Goal: Information Seeking & Learning: Learn about a topic

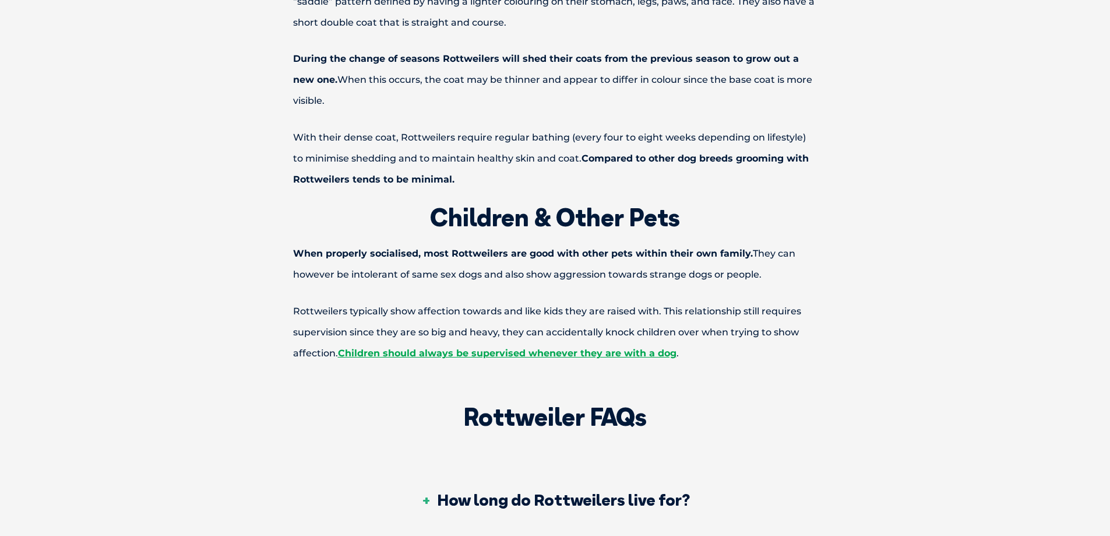
scroll to position [3439, 0]
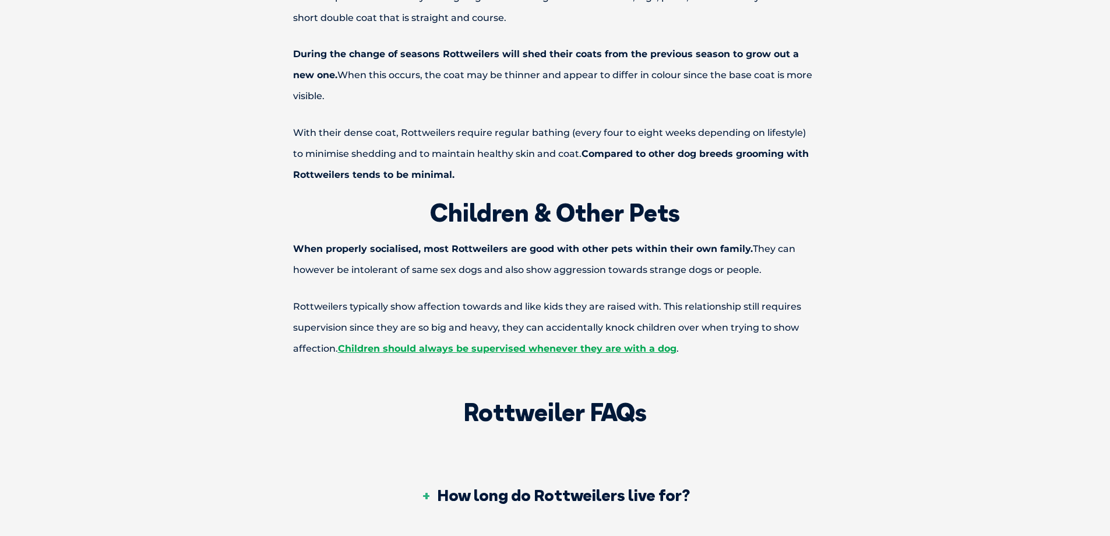
click at [753, 238] on p "When properly socialised, most Rottweilers are good with other pets within thei…" at bounding box center [555, 259] width 606 height 42
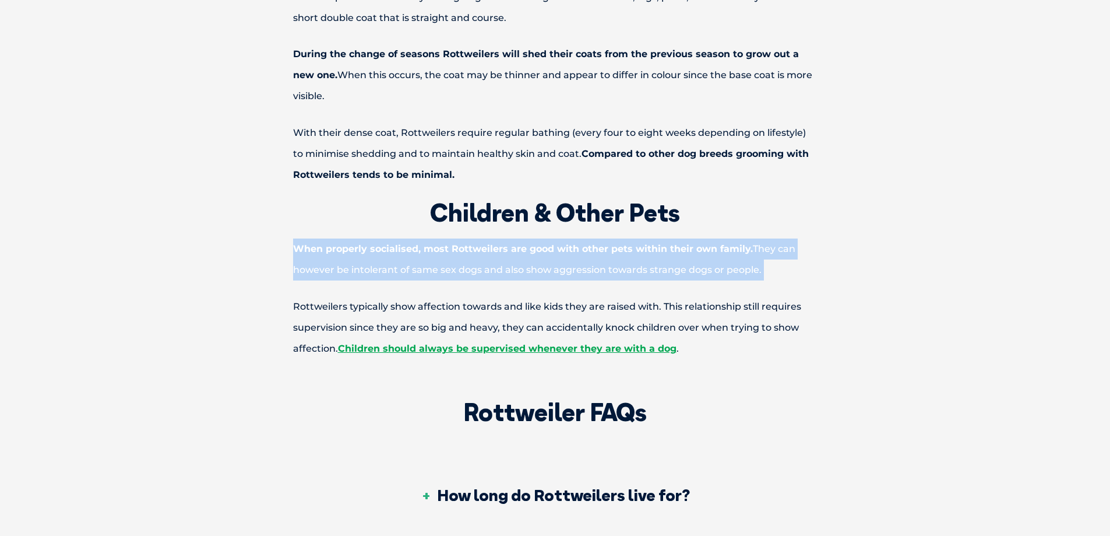
click at [753, 238] on p "When properly socialised, most Rottweilers are good with other pets within thei…" at bounding box center [555, 259] width 606 height 42
click at [736, 238] on p "When properly socialised, most Rottweilers are good with other pets within thei…" at bounding box center [555, 259] width 606 height 42
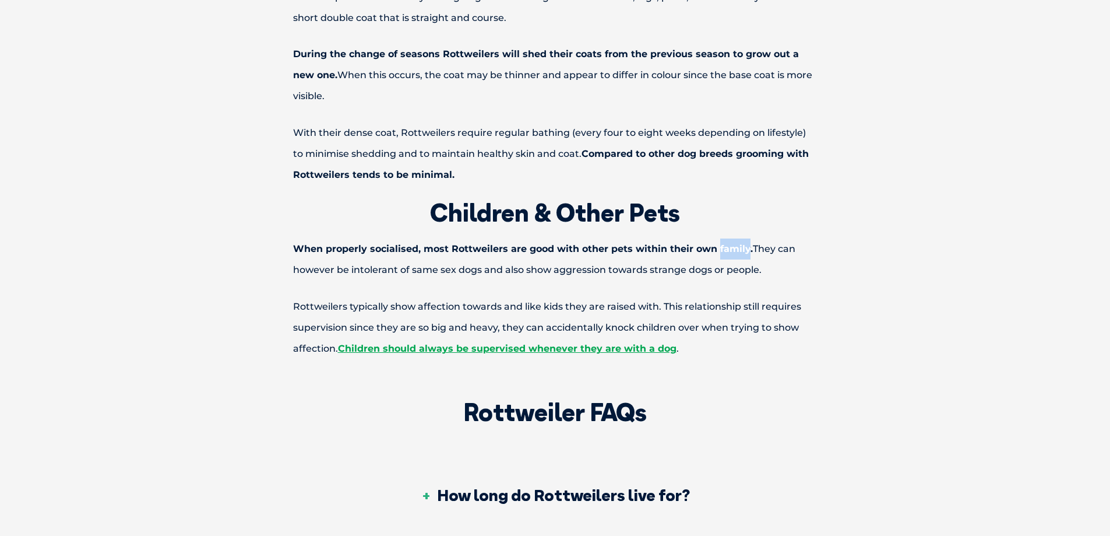
click at [736, 238] on p "When properly socialised, most Rottweilers are good with other pets within thei…" at bounding box center [555, 259] width 606 height 42
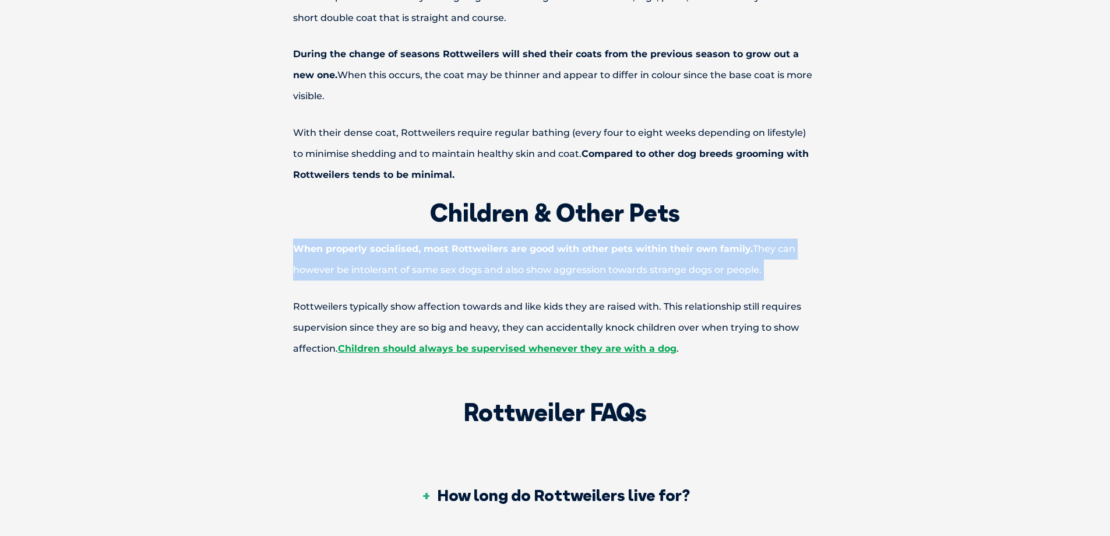
click at [736, 238] on p "When properly socialised, most Rottweilers are good with other pets within thei…" at bounding box center [555, 259] width 606 height 42
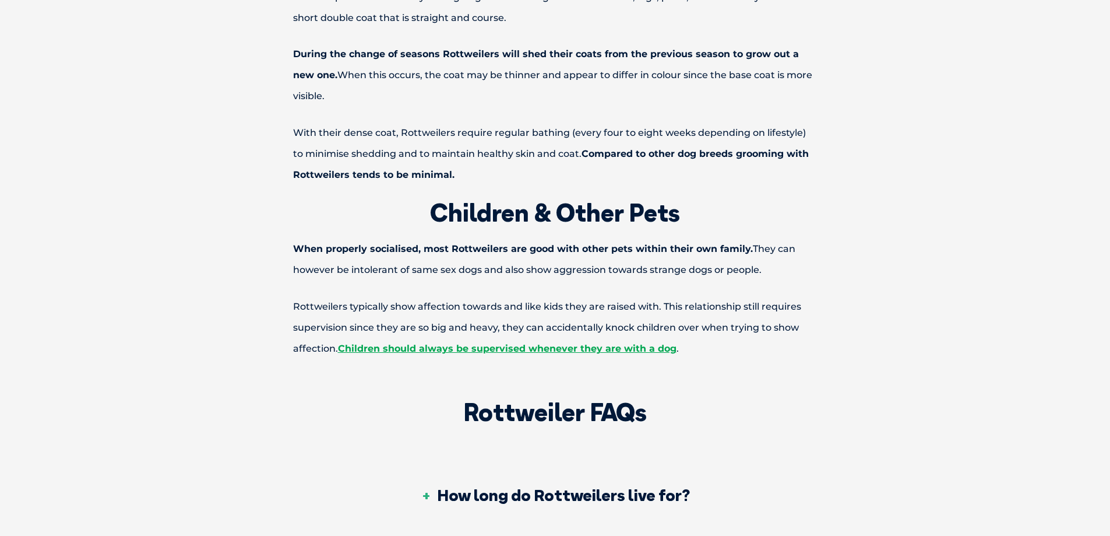
click at [743, 296] on p "Rottweilers typically show affection towards and like kids they are raised with…" at bounding box center [555, 327] width 606 height 63
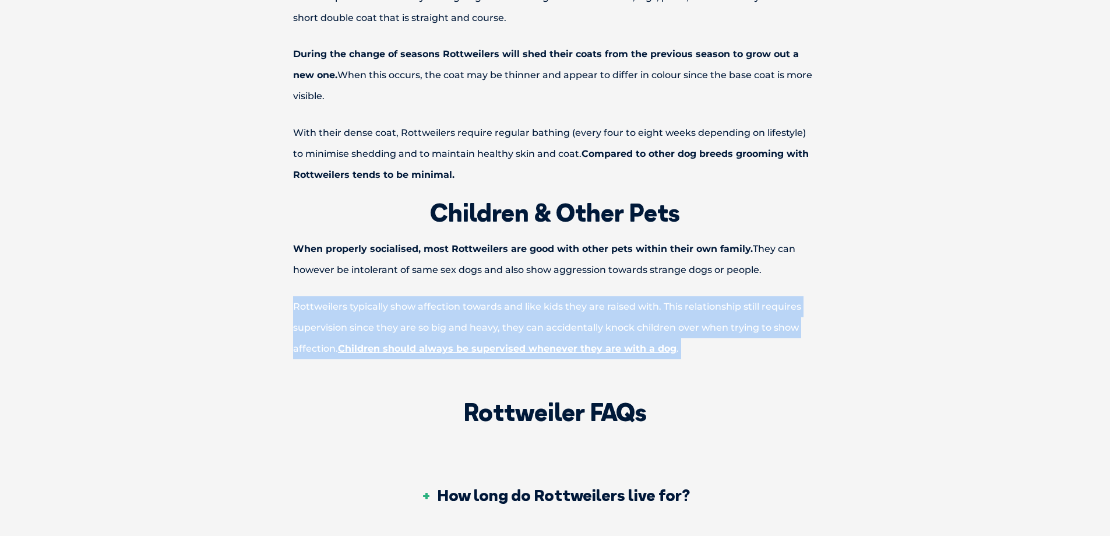
click at [743, 296] on p "Rottweilers typically show affection towards and like kids they are raised with…" at bounding box center [555, 327] width 606 height 63
click at [771, 301] on p "Rottweilers typically show affection towards and like kids they are raised with…" at bounding box center [555, 327] width 606 height 63
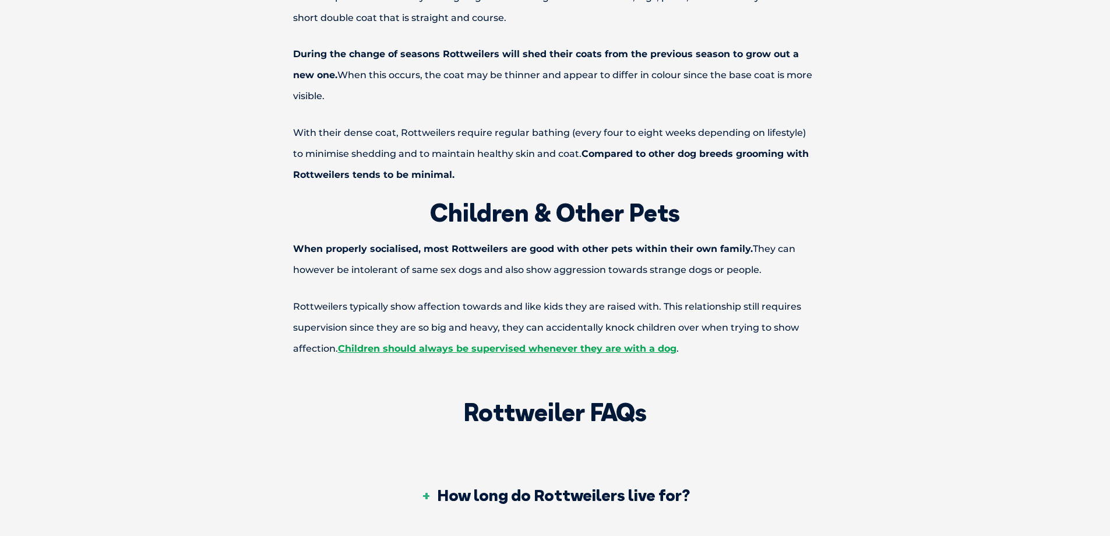
click at [940, 298] on div "Looks, Colours & Markings Rottweilers have a smooth dark colouring that gives t…" at bounding box center [555, 132] width 1110 height 453
click at [857, 318] on p "Rottweilers typically show affection towards and like kids they are raised with…" at bounding box center [555, 327] width 606 height 63
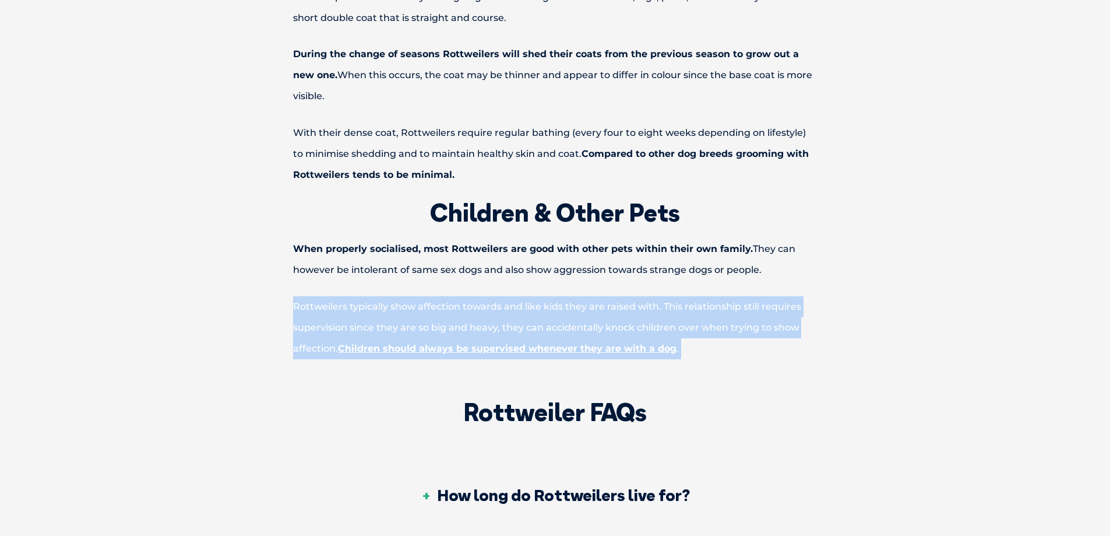
click at [857, 318] on p "Rottweilers typically show affection towards and like kids they are raised with…" at bounding box center [555, 327] width 606 height 63
click at [847, 326] on p "Rottweilers typically show affection towards and like kids they are raised with…" at bounding box center [555, 327] width 606 height 63
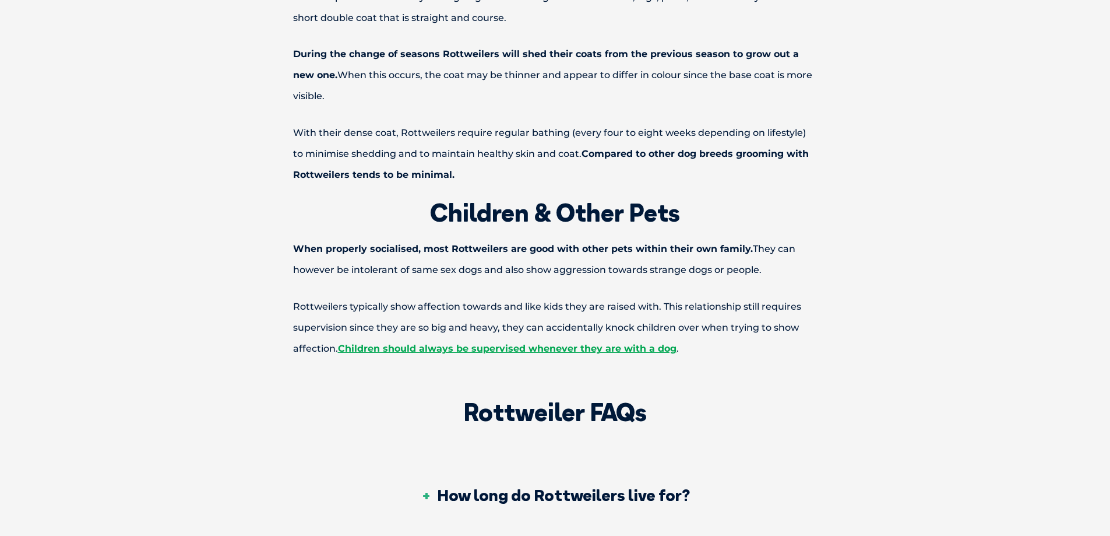
click at [847, 326] on p "Rottweilers typically show affection towards and like kids they are raised with…" at bounding box center [555, 327] width 606 height 63
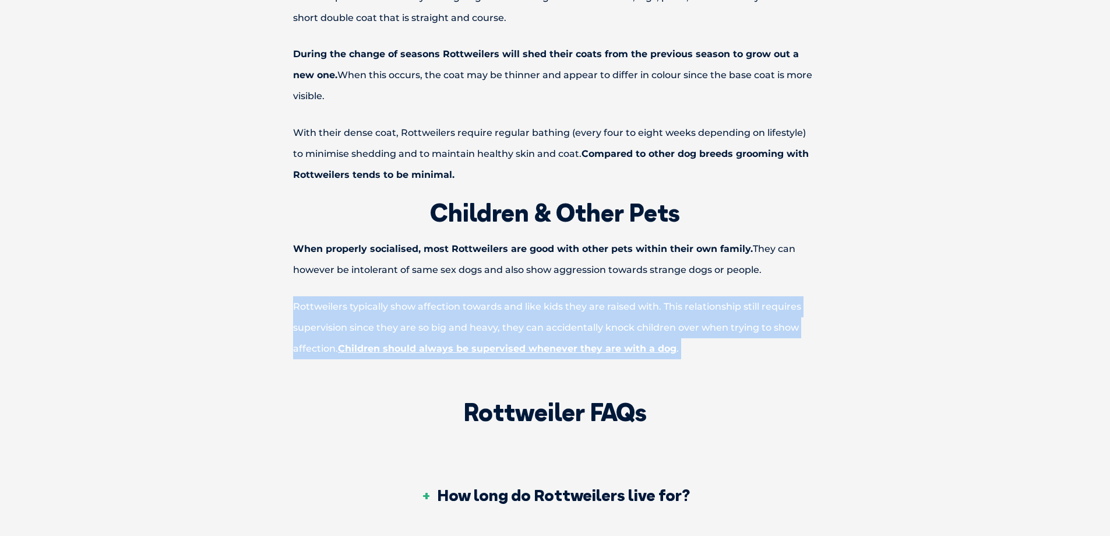
click at [847, 326] on p "Rottweilers typically show affection towards and like kids they are raised with…" at bounding box center [555, 327] width 606 height 63
click at [850, 325] on p "Rottweilers typically show affection towards and like kids they are raised with…" at bounding box center [555, 327] width 606 height 63
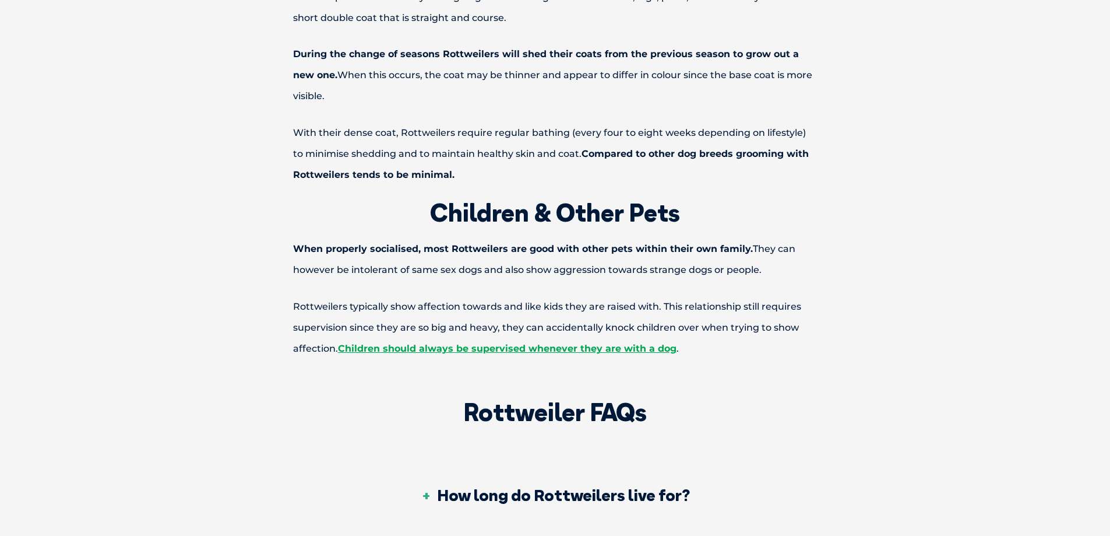
click at [792, 325] on p "Rottweilers typically show affection towards and like kids they are raised with…" at bounding box center [555, 327] width 606 height 63
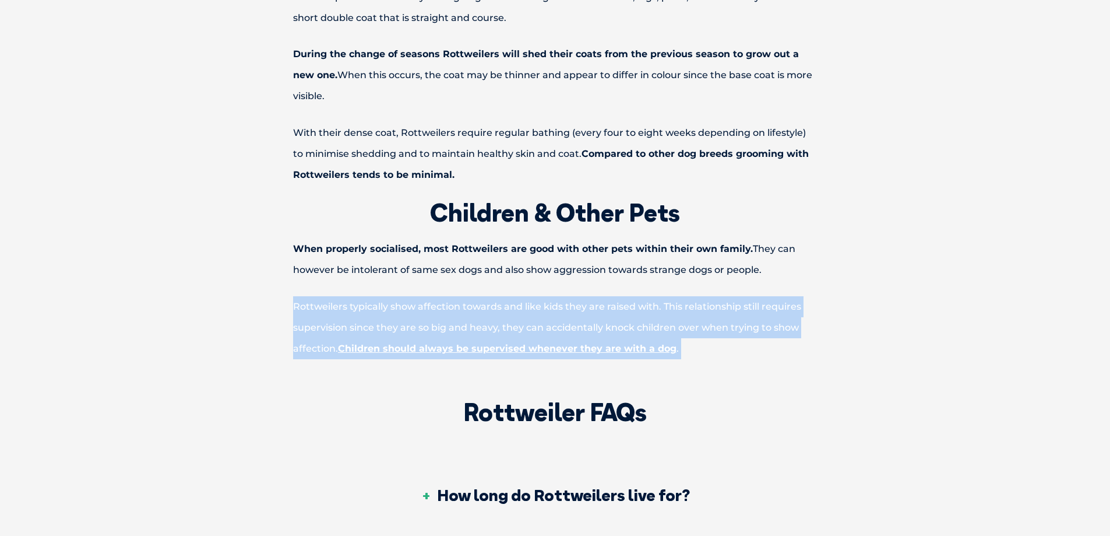
click at [792, 325] on p "Rottweilers typically show affection towards and like kids they are raised with…" at bounding box center [555, 327] width 606 height 63
click at [797, 323] on p "Rottweilers typically show affection towards and like kids they are raised with…" at bounding box center [555, 327] width 606 height 63
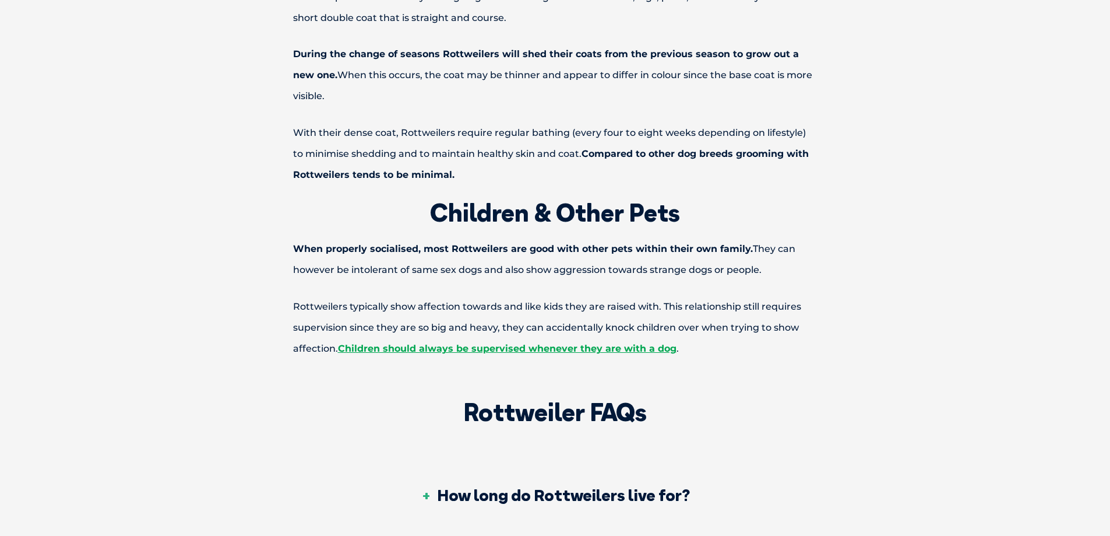
click at [798, 322] on p "Rottweilers typically show affection towards and like kids they are raised with…" at bounding box center [555, 327] width 606 height 63
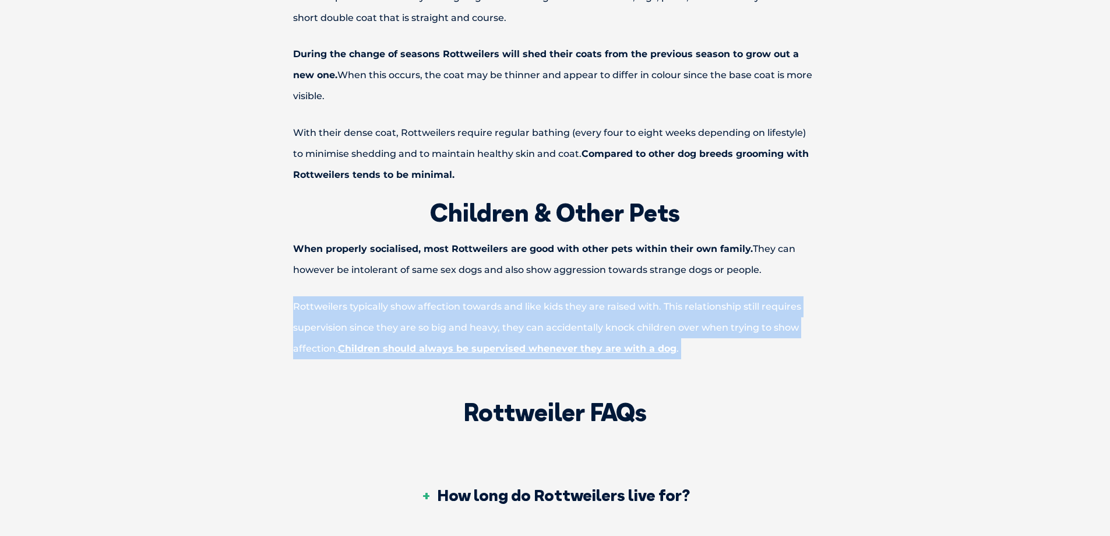
click at [798, 322] on p "Rottweilers typically show affection towards and like kids they are raised with…" at bounding box center [555, 327] width 606 height 63
click at [832, 328] on p "Rottweilers typically show affection towards and like kids they are raised with…" at bounding box center [555, 327] width 606 height 63
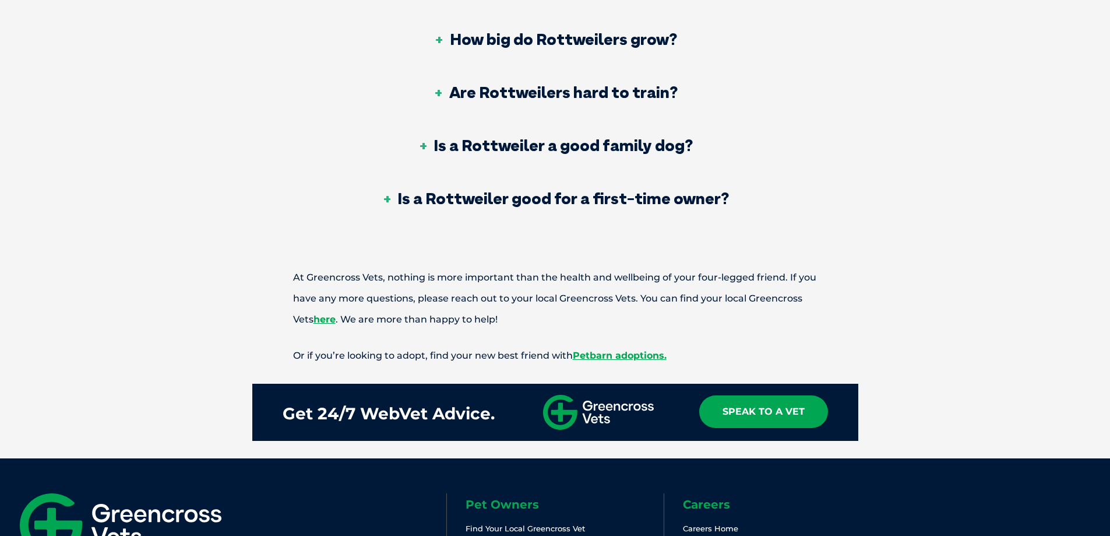
scroll to position [3869, 0]
